Goal: Task Accomplishment & Management: Use online tool/utility

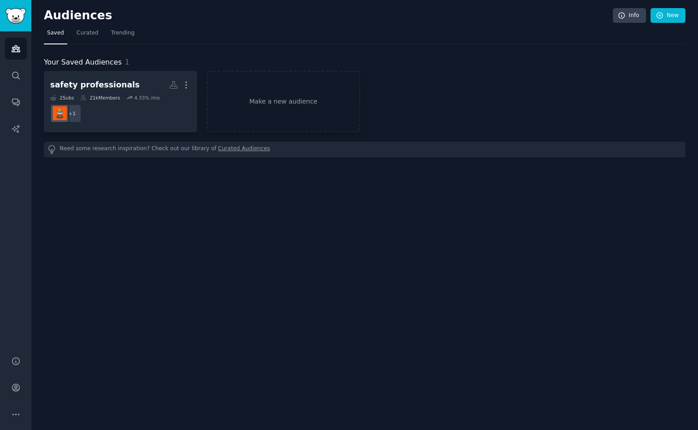
click at [273, 103] on link "Make a new audience" at bounding box center [283, 101] width 153 height 61
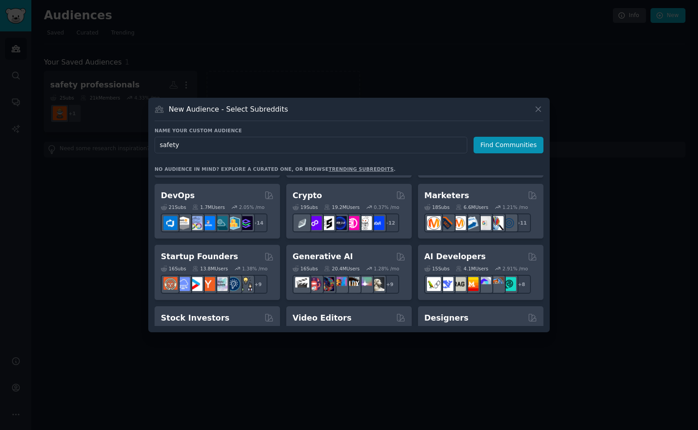
scroll to position [112, 0]
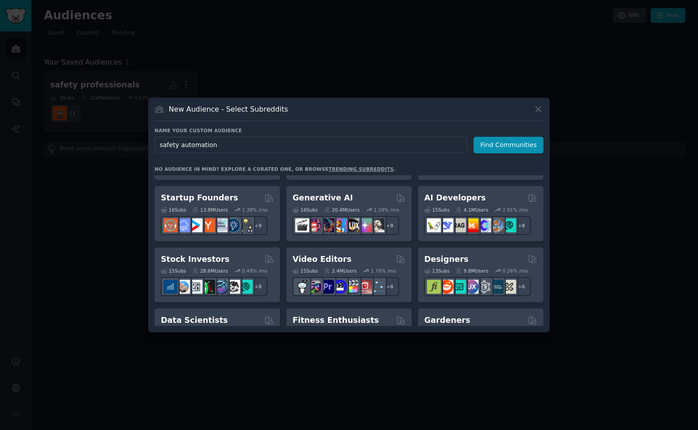
type input "safety automation"
click at [485, 140] on button "Find Communities" at bounding box center [509, 145] width 70 height 17
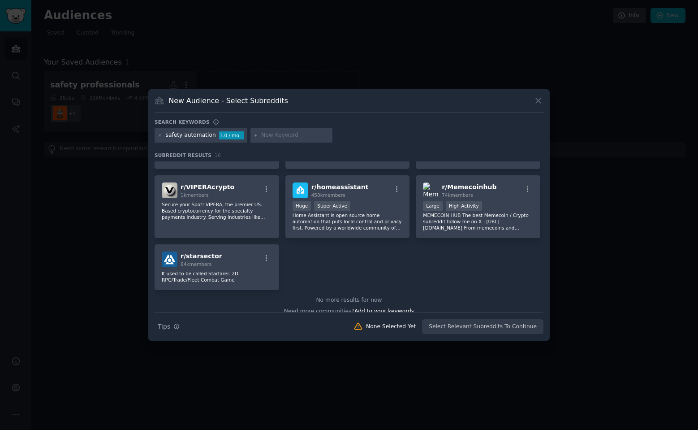
scroll to position [263, 0]
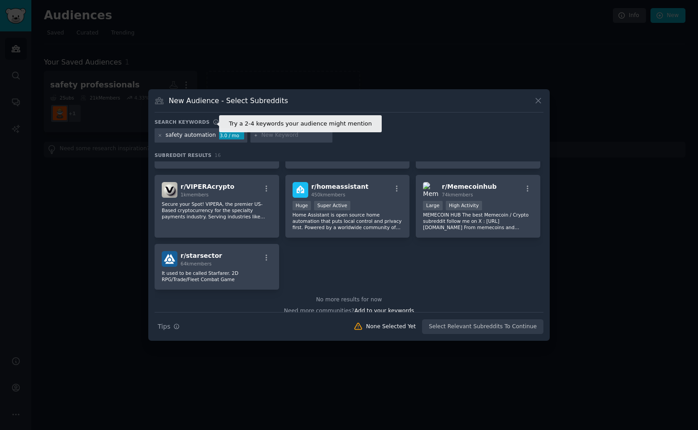
click at [204, 123] on h3 "Search keywords" at bounding box center [182, 122] width 55 height 6
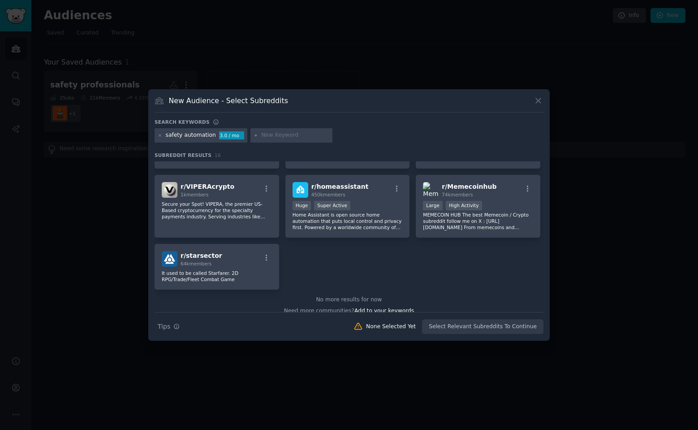
click at [160, 136] on icon at bounding box center [160, 135] width 5 height 5
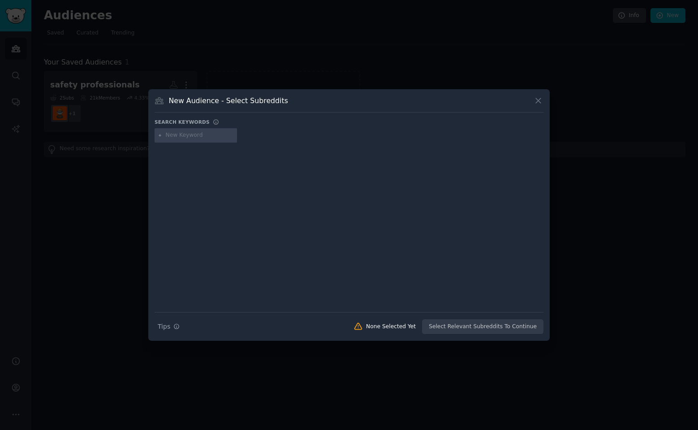
click at [234, 108] on div "New Audience - Select Subreddits" at bounding box center [349, 103] width 389 height 17
click at [541, 99] on icon at bounding box center [538, 100] width 9 height 9
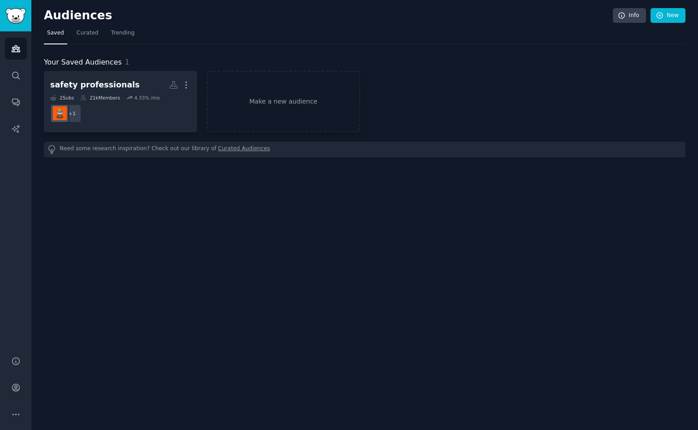
click at [264, 98] on link "Make a new audience" at bounding box center [283, 101] width 153 height 61
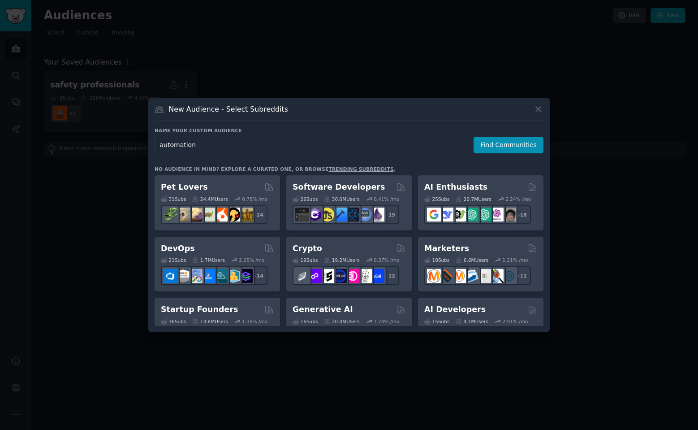
type input "automation"
click at [510, 145] on button "Find Communities" at bounding box center [509, 145] width 70 height 17
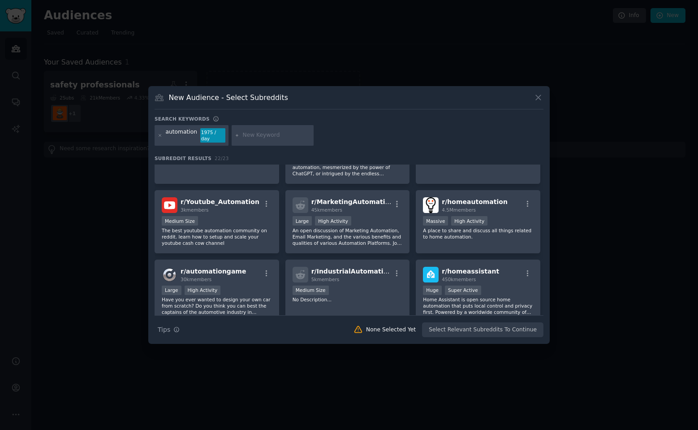
scroll to position [60, 0]
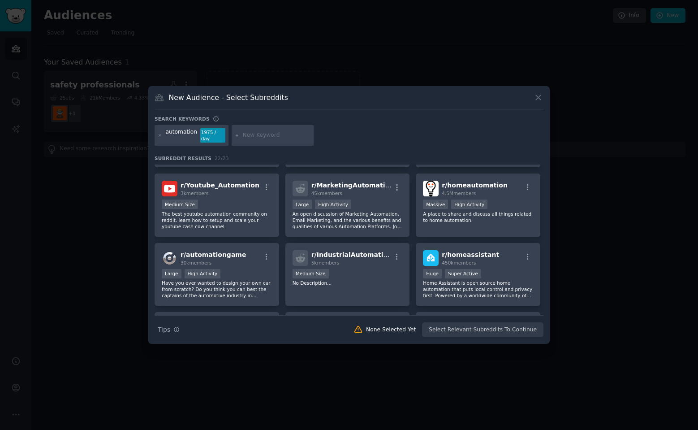
click at [376, 255] on span "r/ IndustrialAutomation" at bounding box center [351, 254] width 81 height 7
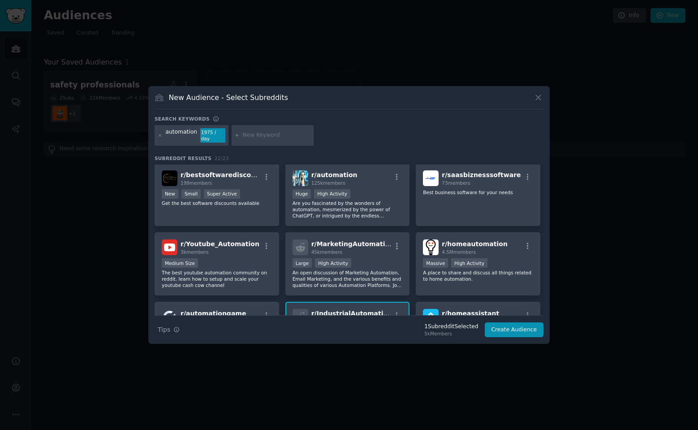
scroll to position [0, 0]
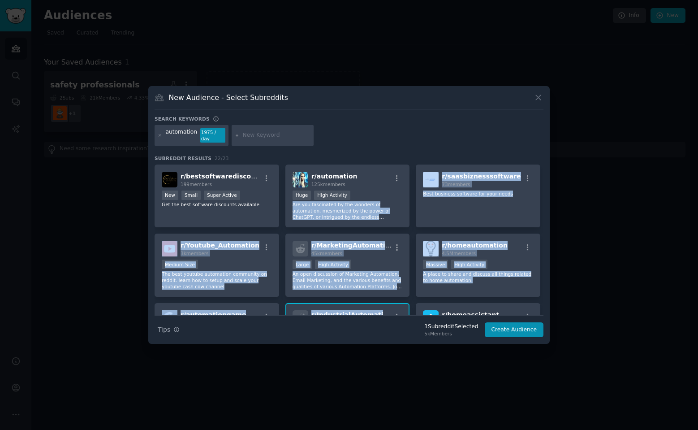
click at [351, 194] on div "Huge High Activity" at bounding box center [348, 195] width 110 height 11
click at [382, 192] on div "Huge High Activity" at bounding box center [348, 195] width 110 height 11
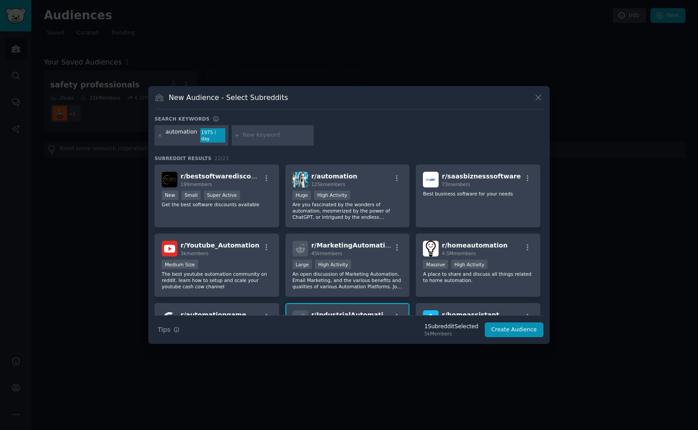
click at [382, 192] on div "Huge High Activity" at bounding box center [348, 195] width 110 height 11
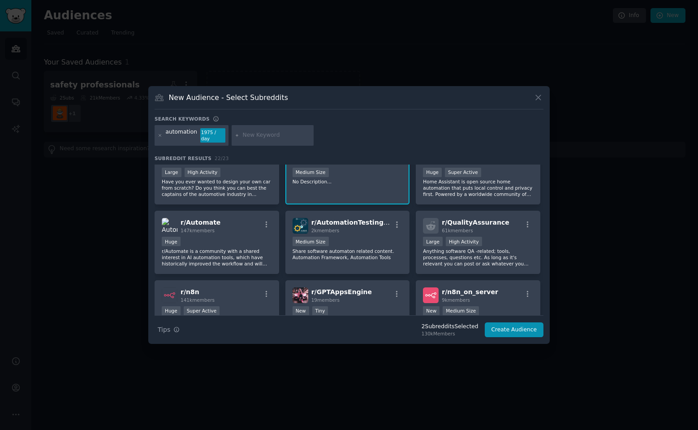
scroll to position [162, 0]
click at [507, 255] on p "Anything software QA -related; tools, processes, questions etc. As long as it's…" at bounding box center [478, 256] width 110 height 19
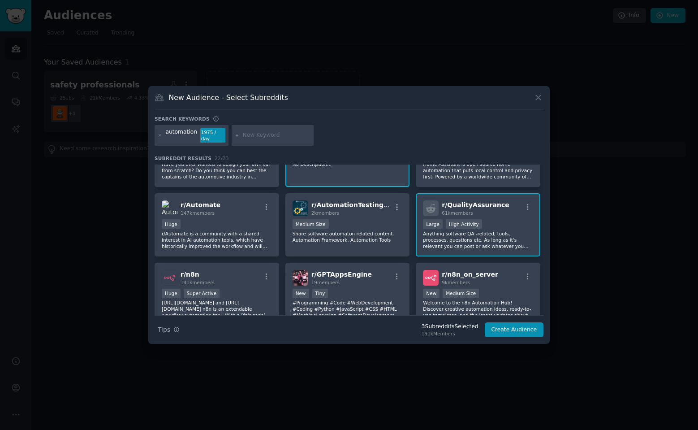
scroll to position [180, 0]
click at [250, 232] on p "r/Automate is a community with a shared interest in AI automation tools, which …" at bounding box center [217, 238] width 110 height 19
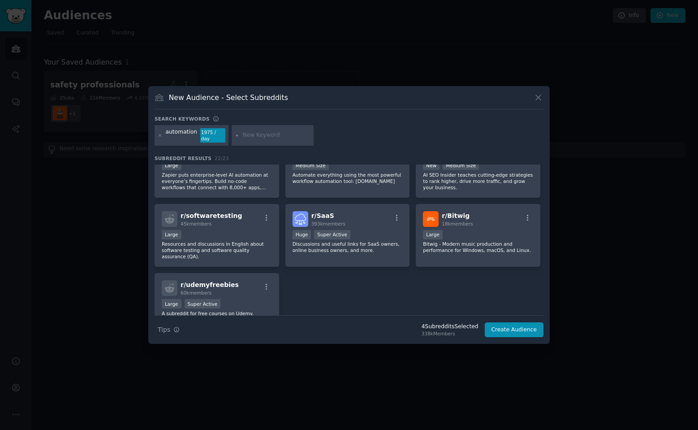
scroll to position [387, 0]
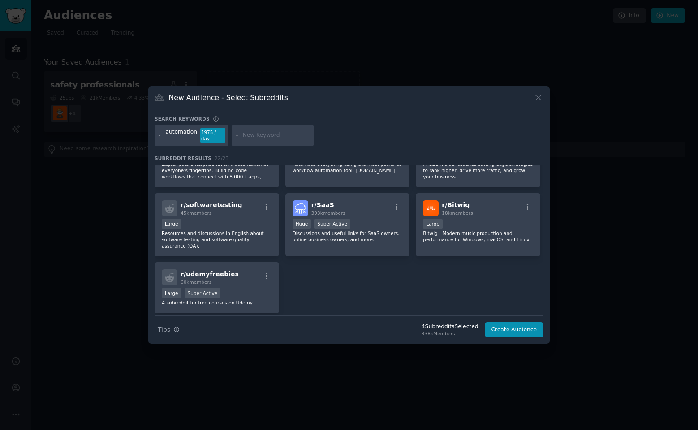
click at [505, 324] on button "Create Audience" at bounding box center [514, 329] width 59 height 15
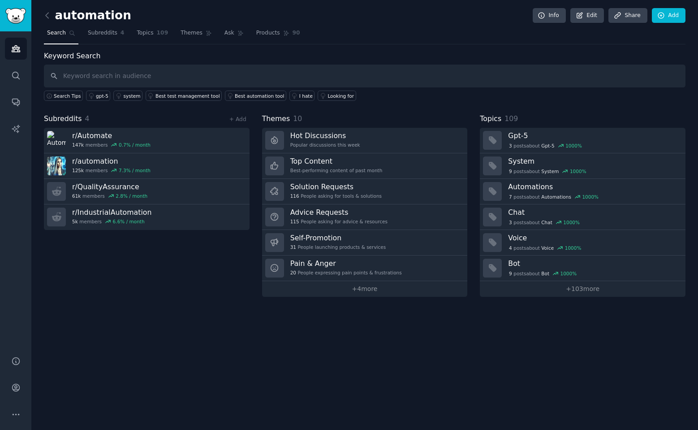
click at [115, 188] on h3 "r/ QualityAssurance" at bounding box center [109, 186] width 75 height 9
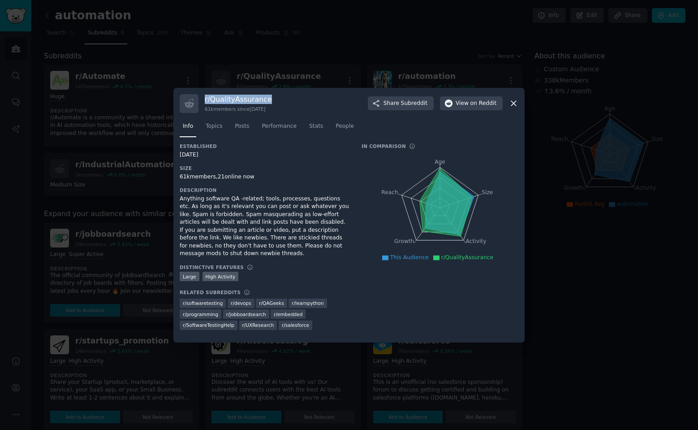
drag, startPoint x: 279, startPoint y: 103, endPoint x: 217, endPoint y: 71, distance: 69.9
click at [204, 97] on div "r/ QualityAssurance 61k members since 07/24/2008 Share Subreddit View on Reddit" at bounding box center [349, 103] width 339 height 19
copy h3 "r/ QualityAssurance"
click at [512, 103] on icon at bounding box center [513, 103] width 9 height 9
